Goal: Answer question/provide support: Share knowledge or assist other users

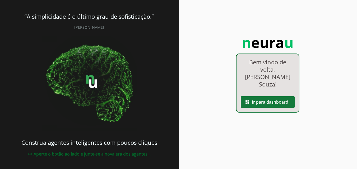
click at [261, 100] on span at bounding box center [267, 102] width 54 height 13
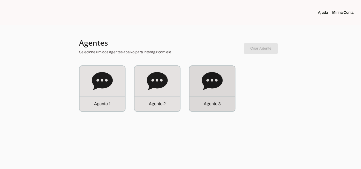
click at [216, 101] on p "Agente 3" at bounding box center [212, 104] width 17 height 6
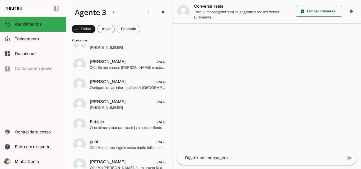
scroll to position [4503, 0]
